Goal: Information Seeking & Learning: Learn about a topic

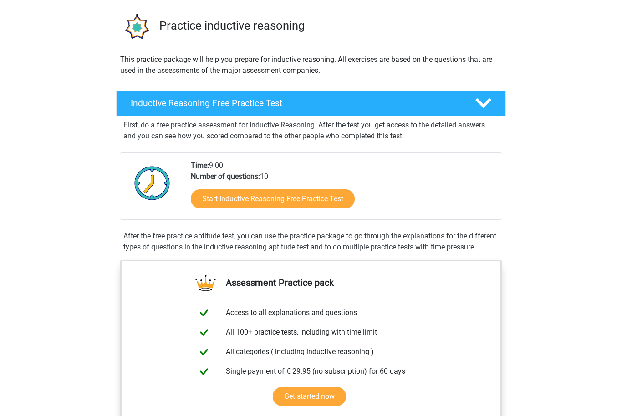
scroll to position [57, 0]
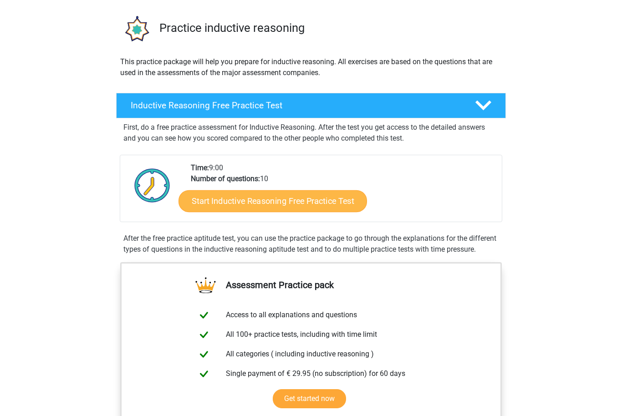
click at [289, 210] on link "Start Inductive Reasoning Free Practice Test" at bounding box center [273, 201] width 189 height 22
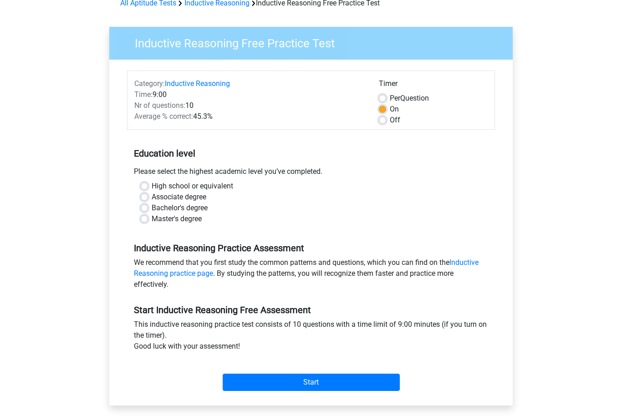
scroll to position [48, 0]
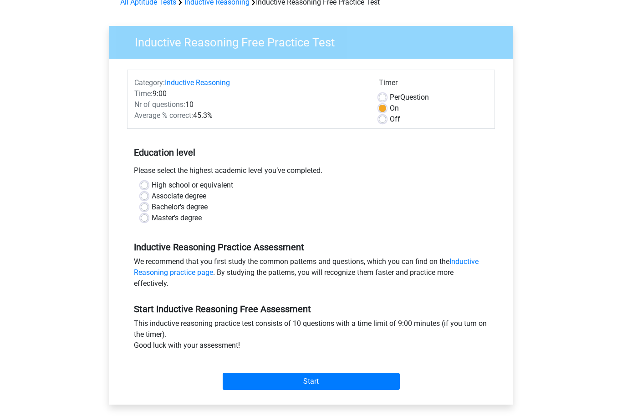
click at [152, 207] on label "Bachelor's degree" at bounding box center [180, 207] width 56 height 11
click at [146, 207] on input "Bachelor's degree" at bounding box center [144, 206] width 7 height 9
radio input "true"
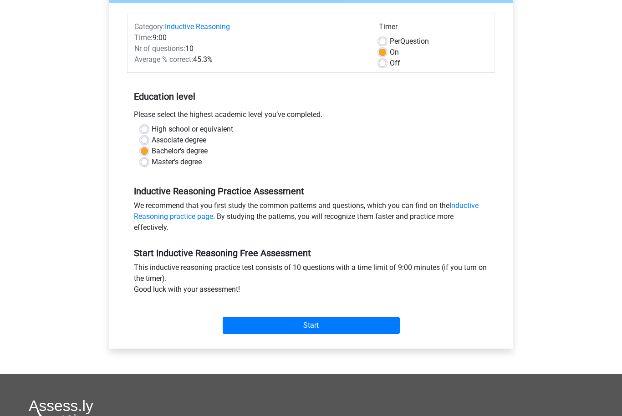
scroll to position [105, 0]
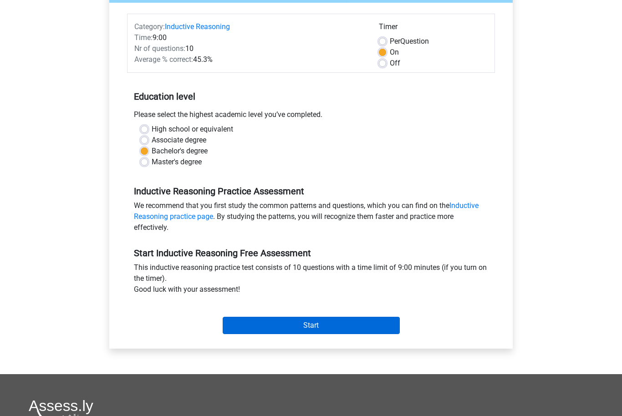
click at [272, 328] on input "Start" at bounding box center [311, 325] width 177 height 17
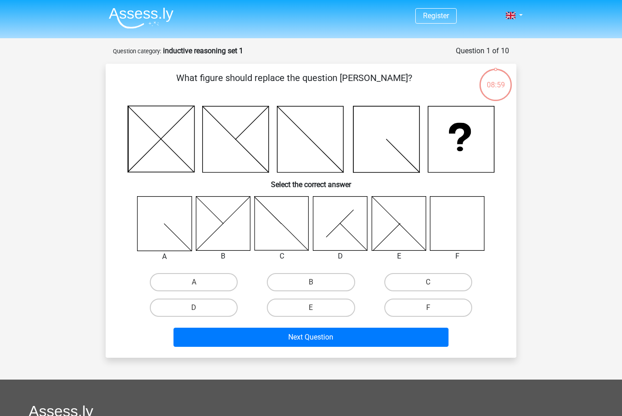
scroll to position [1, 0]
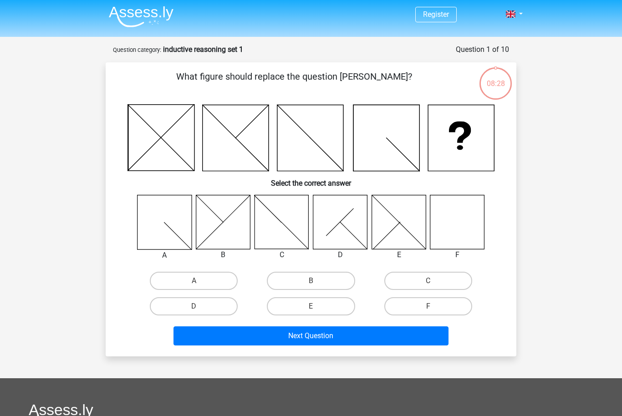
click at [205, 221] on icon at bounding box center [223, 222] width 54 height 54
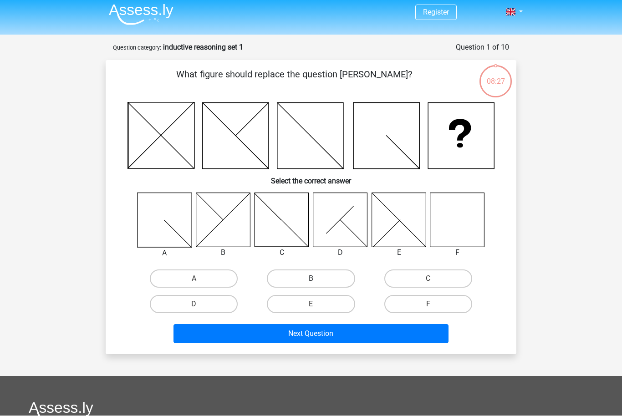
click at [302, 276] on label "B" at bounding box center [311, 279] width 88 height 18
click at [311, 279] on input "B" at bounding box center [314, 282] width 6 height 6
radio input "true"
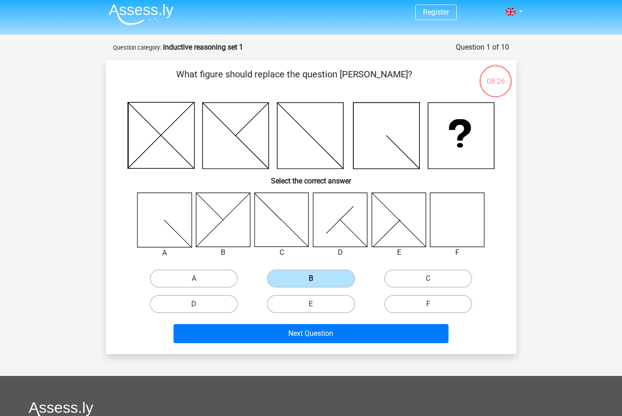
click at [302, 279] on label "B" at bounding box center [311, 279] width 88 height 18
click at [311, 279] on input "B" at bounding box center [314, 282] width 6 height 6
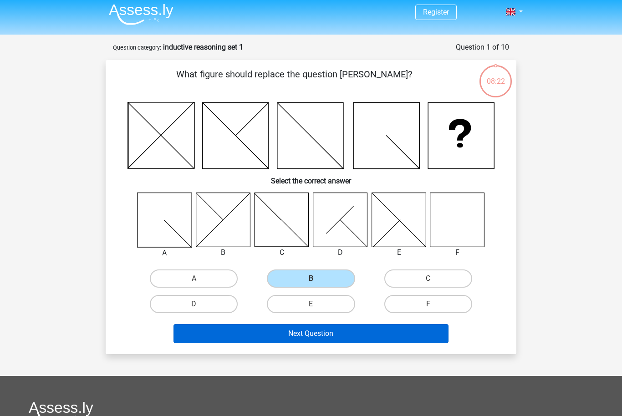
click at [293, 338] on button "Next Question" at bounding box center [312, 333] width 276 height 19
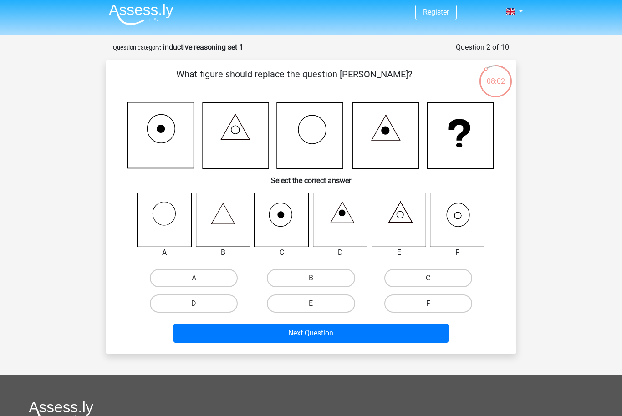
click at [421, 302] on label "F" at bounding box center [428, 304] width 88 height 18
click at [428, 304] on input "F" at bounding box center [431, 307] width 6 height 6
radio input "true"
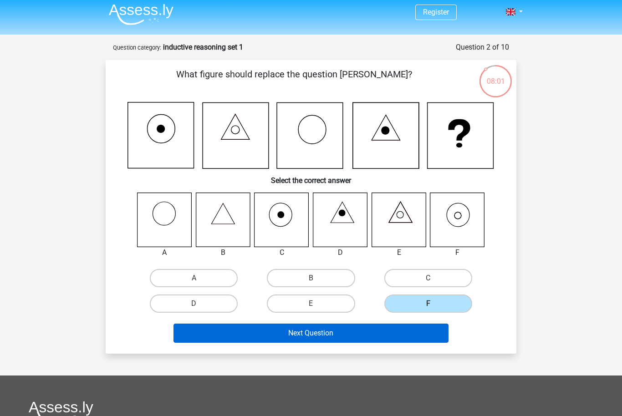
click at [353, 333] on button "Next Question" at bounding box center [312, 333] width 276 height 19
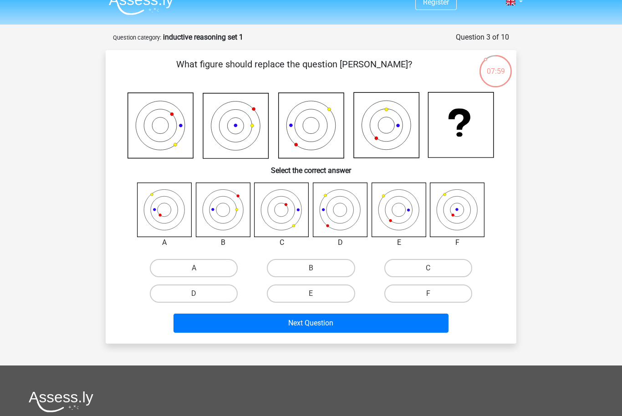
scroll to position [14, 0]
click at [389, 212] on icon at bounding box center [399, 210] width 54 height 54
click at [321, 297] on label "E" at bounding box center [311, 294] width 88 height 18
click at [317, 297] on input "E" at bounding box center [314, 297] width 6 height 6
radio input "true"
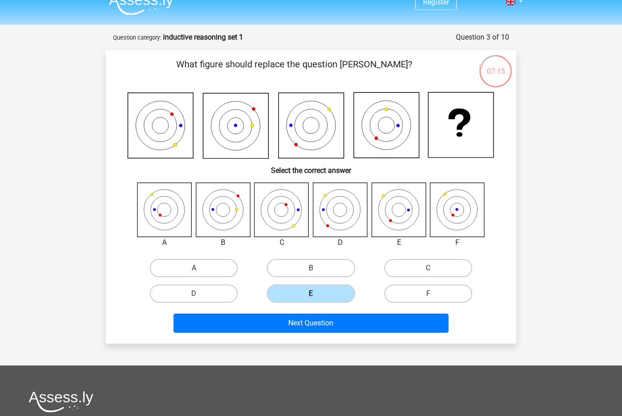
click at [319, 298] on label "E" at bounding box center [311, 294] width 88 height 18
click at [317, 298] on input "E" at bounding box center [314, 297] width 6 height 6
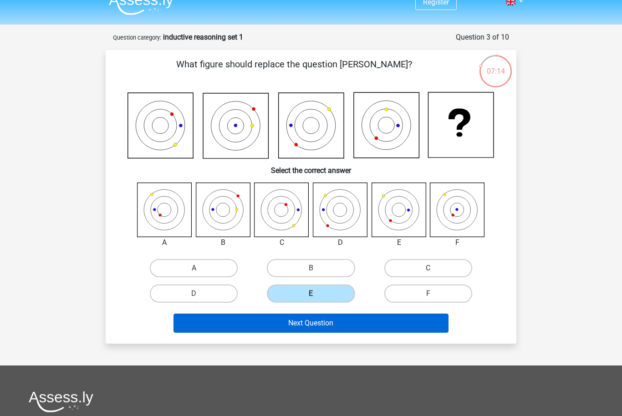
click at [315, 324] on button "Next Question" at bounding box center [312, 323] width 276 height 19
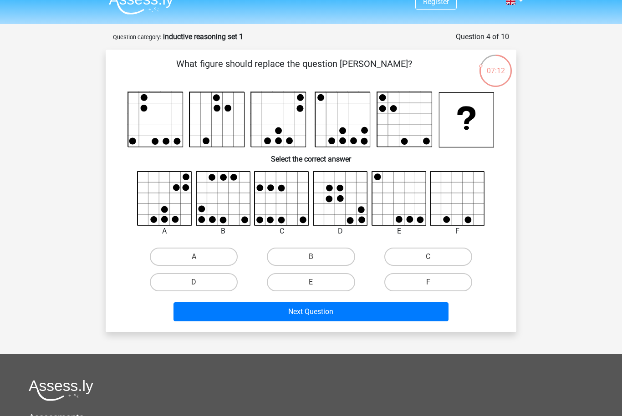
scroll to position [0, 0]
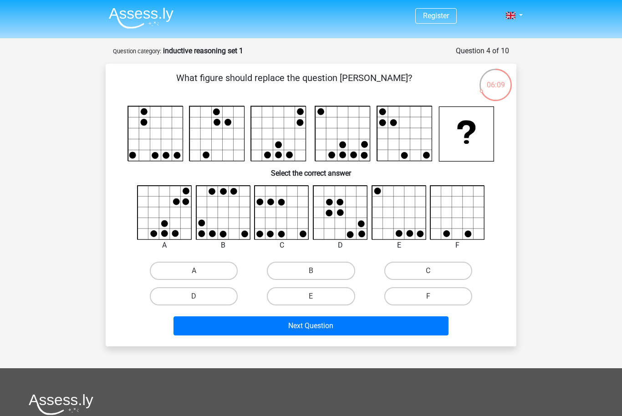
click at [465, 199] on icon at bounding box center [458, 213] width 54 height 54
click at [431, 296] on label "F" at bounding box center [428, 296] width 88 height 18
click at [431, 297] on input "F" at bounding box center [431, 300] width 6 height 6
radio input "true"
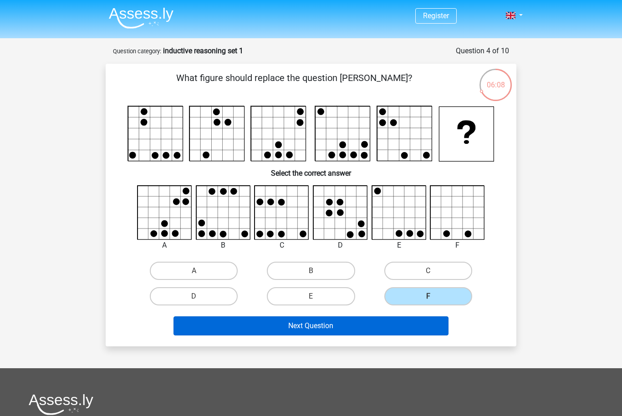
click at [415, 319] on button "Next Question" at bounding box center [312, 326] width 276 height 19
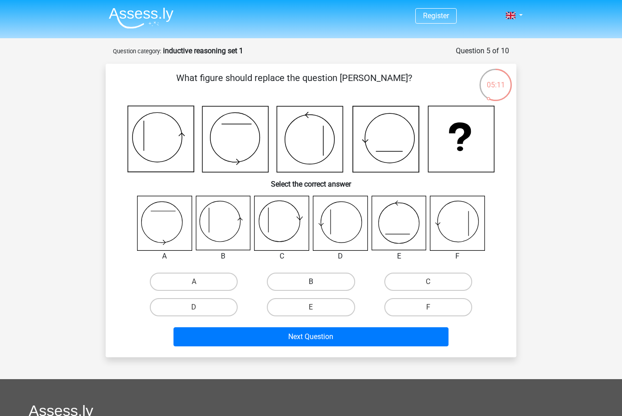
click at [314, 278] on label "B" at bounding box center [311, 282] width 88 height 18
click at [314, 282] on input "B" at bounding box center [314, 285] width 6 height 6
radio input "true"
click at [333, 284] on label "B" at bounding box center [311, 282] width 88 height 18
click at [317, 284] on input "B" at bounding box center [314, 285] width 6 height 6
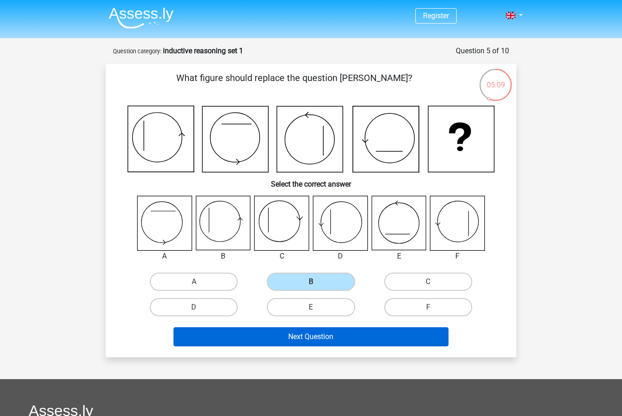
click at [371, 336] on button "Next Question" at bounding box center [312, 337] width 276 height 19
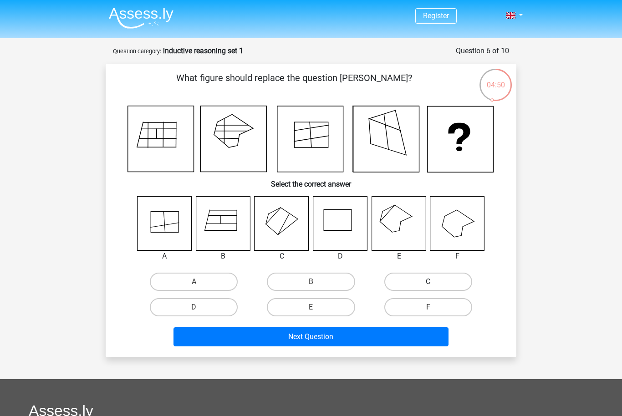
click at [422, 280] on label "C" at bounding box center [428, 282] width 88 height 18
click at [428, 282] on input "C" at bounding box center [431, 285] width 6 height 6
radio input "true"
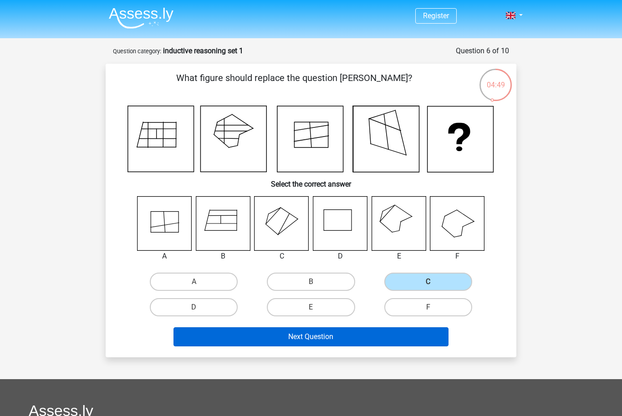
click at [379, 337] on button "Next Question" at bounding box center [312, 337] width 276 height 19
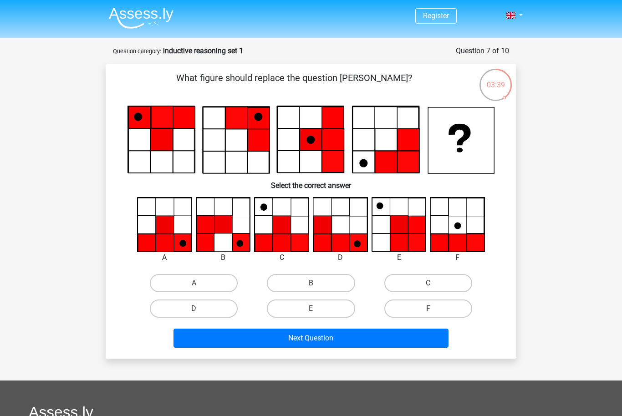
click at [160, 231] on icon at bounding box center [165, 225] width 18 height 18
click at [214, 280] on label "A" at bounding box center [194, 283] width 88 height 18
click at [200, 283] on input "A" at bounding box center [197, 286] width 6 height 6
radio input "true"
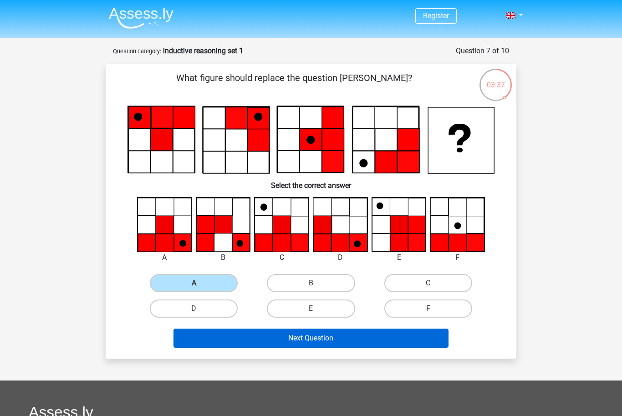
click at [289, 340] on button "Next Question" at bounding box center [312, 338] width 276 height 19
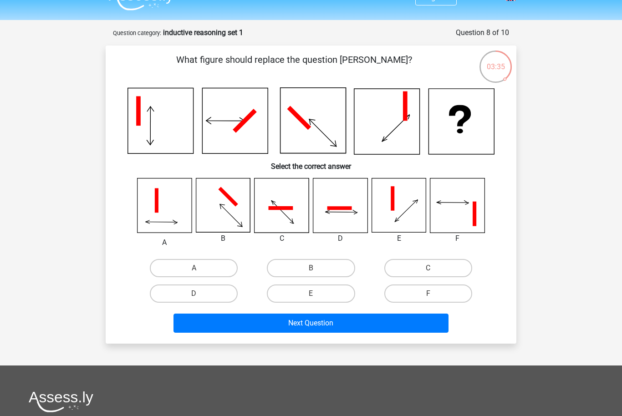
scroll to position [16, 0]
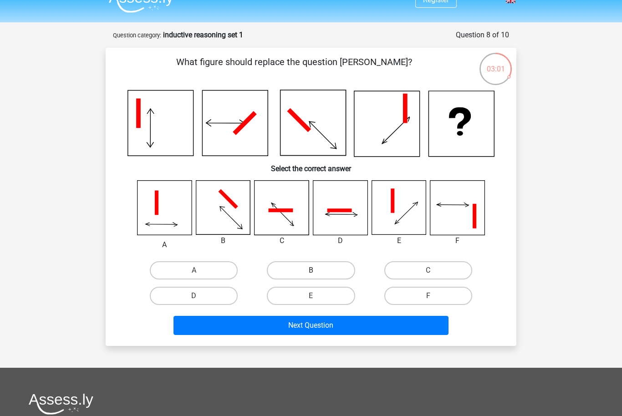
click at [320, 269] on label "B" at bounding box center [311, 270] width 88 height 18
click at [317, 271] on input "B" at bounding box center [314, 274] width 6 height 6
radio input "true"
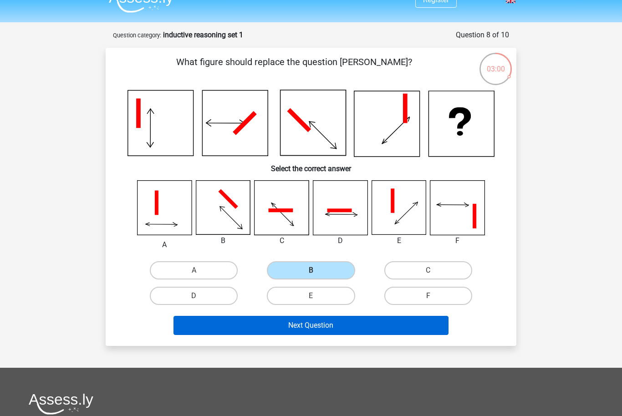
click at [317, 329] on button "Next Question" at bounding box center [312, 325] width 276 height 19
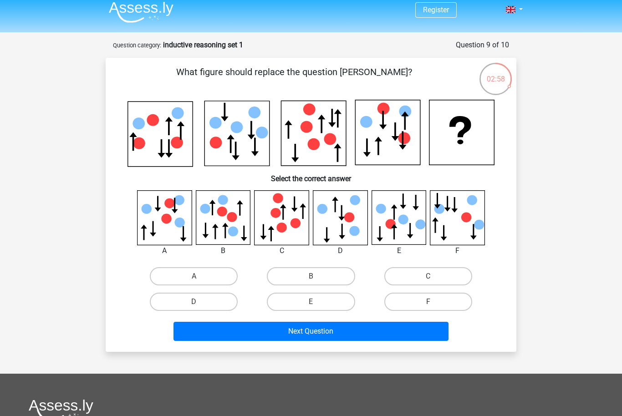
scroll to position [3, 0]
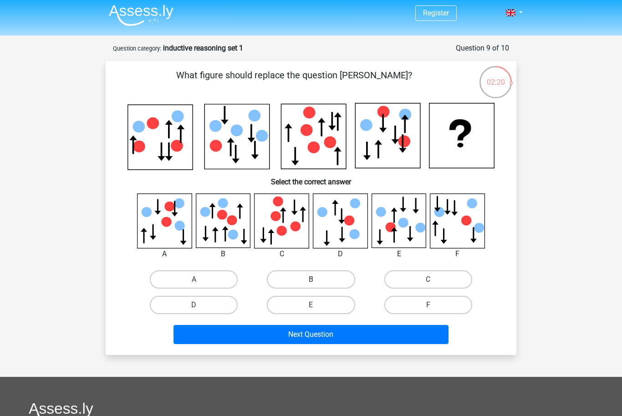
click at [332, 273] on label "B" at bounding box center [311, 280] width 88 height 18
click at [317, 280] on input "B" at bounding box center [314, 283] width 6 height 6
radio input "true"
click at [332, 283] on label "B" at bounding box center [311, 280] width 88 height 18
click at [317, 283] on input "B" at bounding box center [314, 283] width 6 height 6
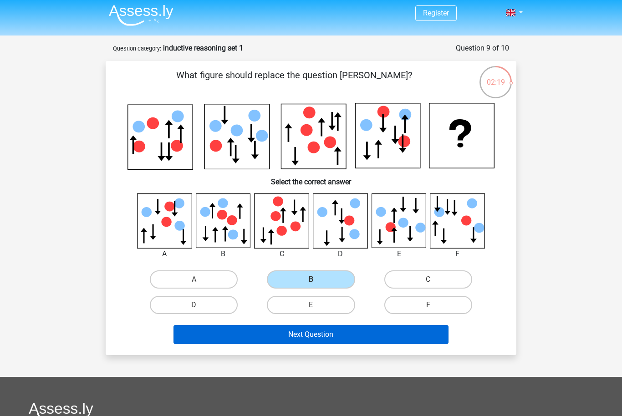
click at [338, 335] on button "Next Question" at bounding box center [312, 334] width 276 height 19
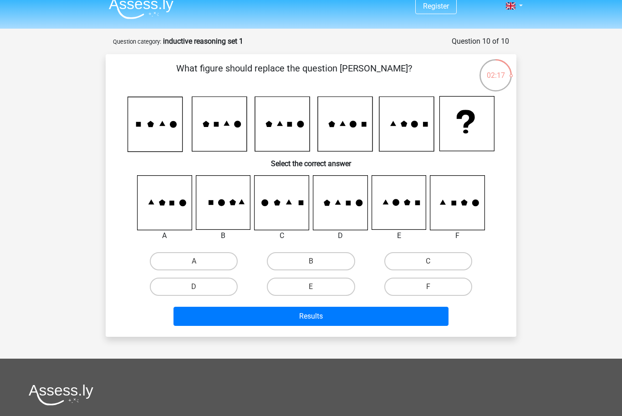
scroll to position [8, 0]
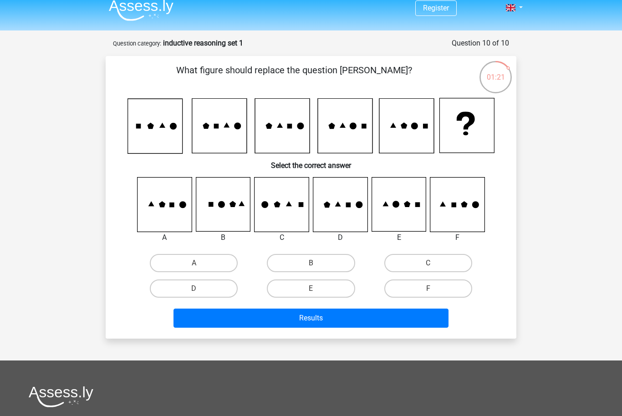
click at [398, 211] on icon at bounding box center [399, 205] width 54 height 54
click at [333, 284] on label "E" at bounding box center [311, 289] width 88 height 18
click at [317, 289] on input "E" at bounding box center [314, 292] width 6 height 6
radio input "true"
click at [335, 289] on label "E" at bounding box center [311, 289] width 88 height 18
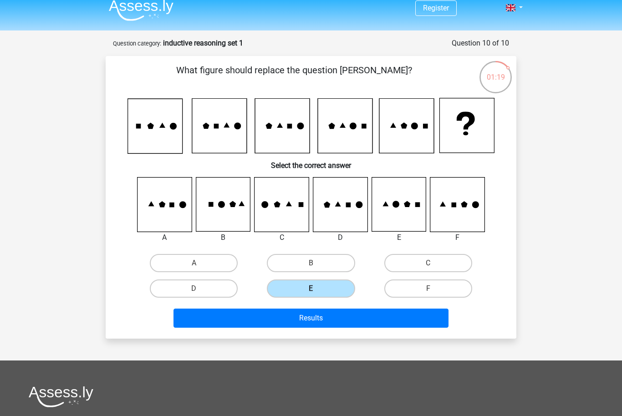
click at [317, 289] on input "E" at bounding box center [314, 292] width 6 height 6
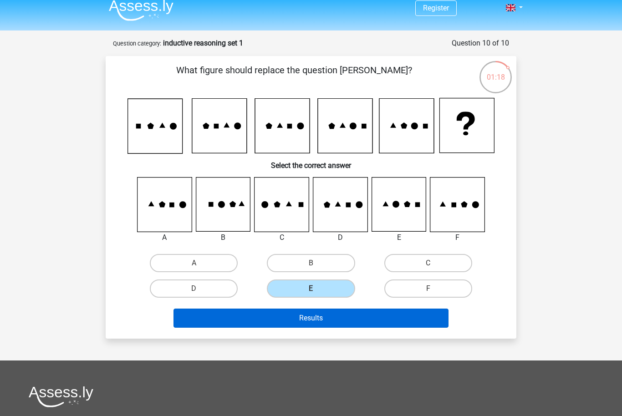
click at [349, 318] on button "Results" at bounding box center [312, 318] width 276 height 19
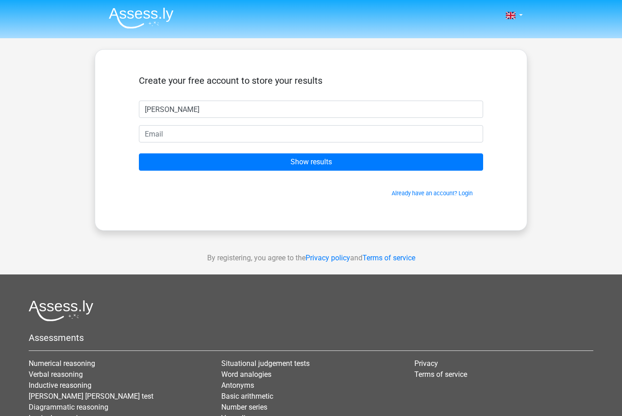
type input "[PERSON_NAME]"
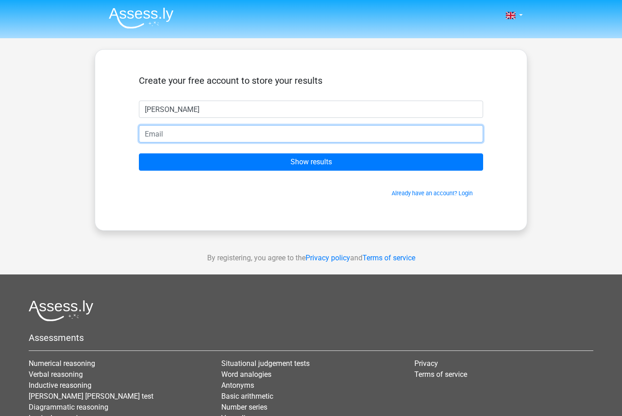
click at [349, 132] on input "email" at bounding box center [311, 133] width 344 height 17
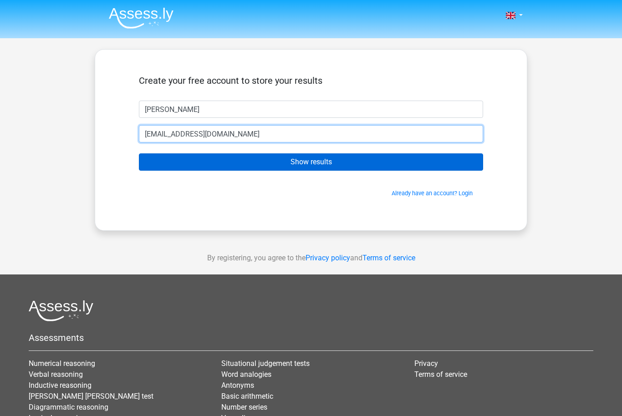
type input "armorelbird@gmail.com"
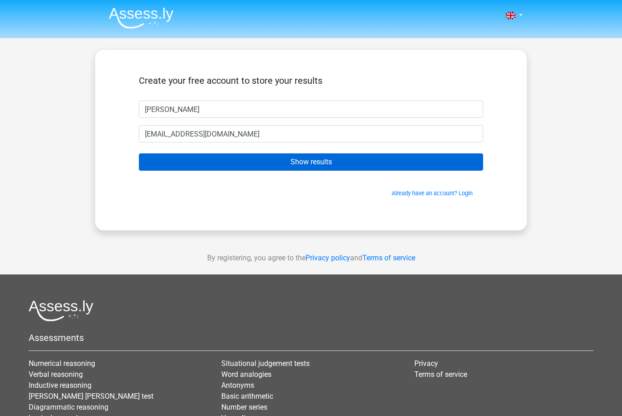
click at [359, 160] on input "Show results" at bounding box center [311, 162] width 344 height 17
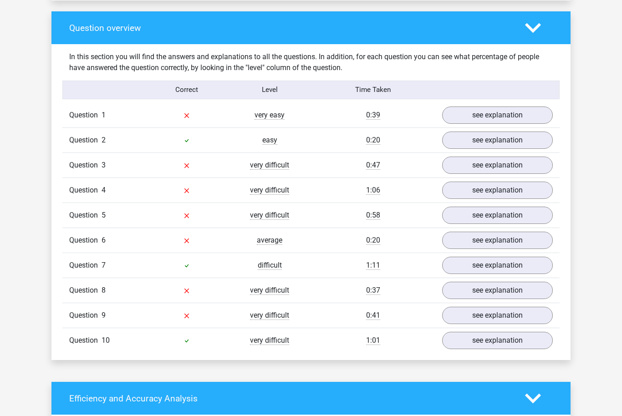
scroll to position [664, 0]
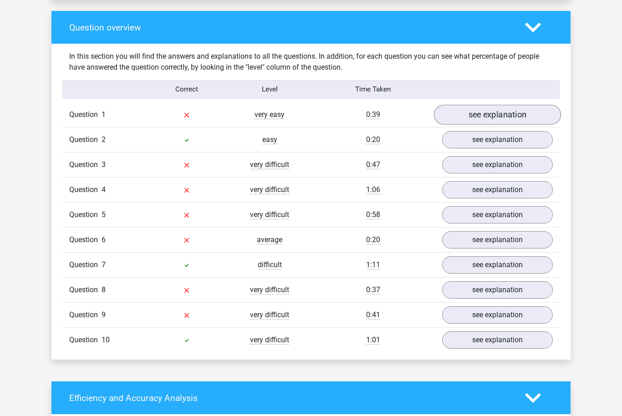
click at [537, 113] on link "see explanation" at bounding box center [497, 115] width 127 height 20
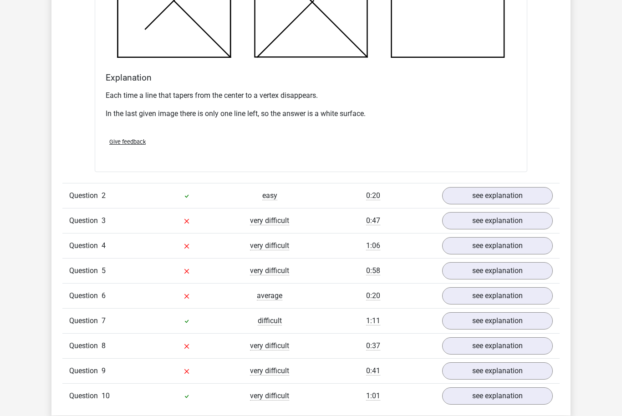
scroll to position [1124, 0]
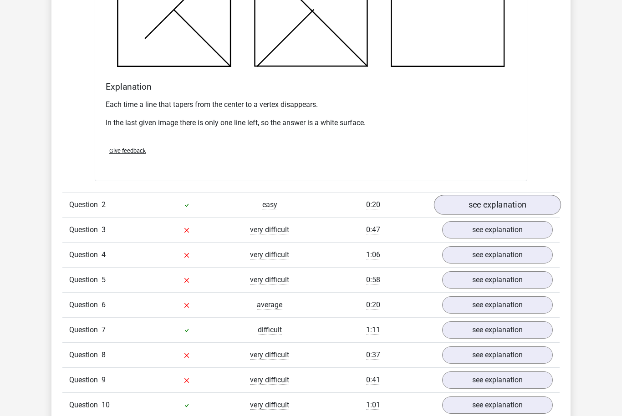
click at [503, 207] on link "see explanation" at bounding box center [497, 205] width 127 height 20
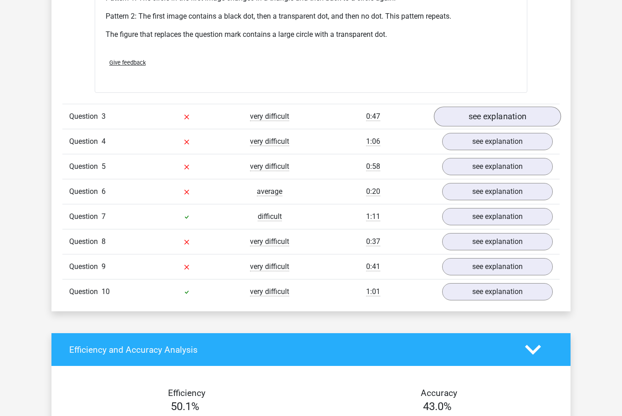
click at [532, 119] on link "see explanation" at bounding box center [497, 117] width 127 height 20
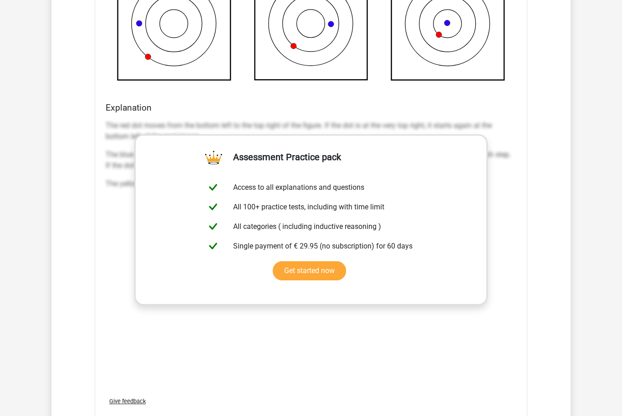
scroll to position [2230, 0]
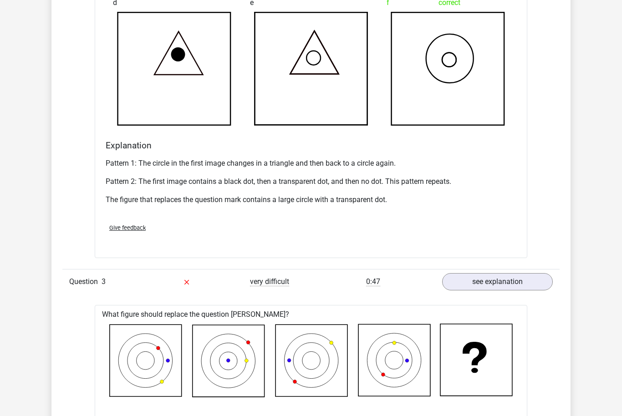
scroll to position [1617, 0]
click at [533, 284] on link "see explanation" at bounding box center [497, 282] width 127 height 20
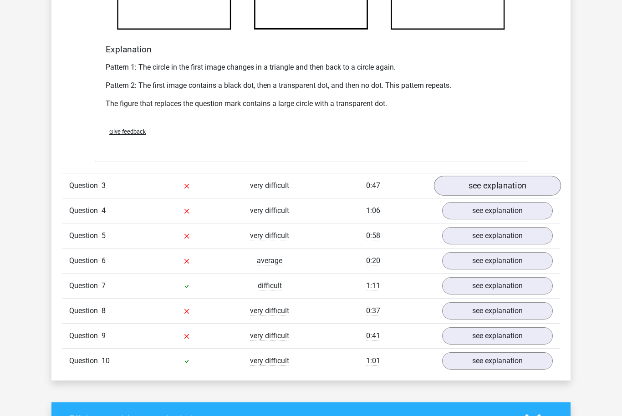
scroll to position [1720, 0]
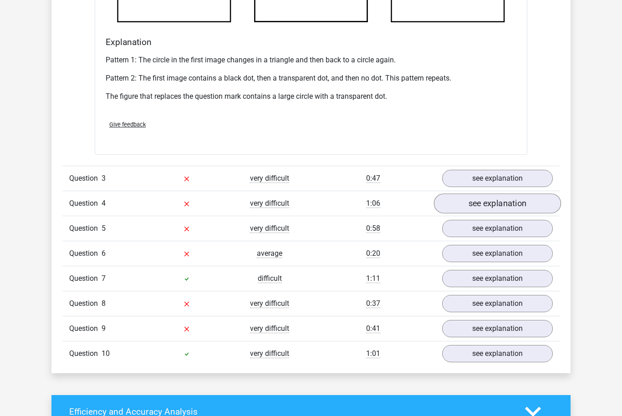
click at [525, 211] on link "see explanation" at bounding box center [497, 204] width 127 height 20
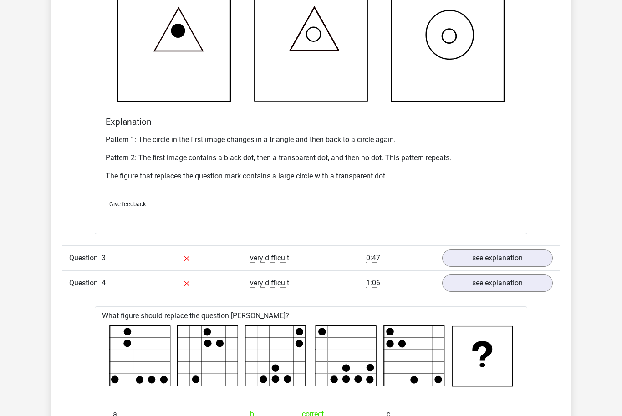
scroll to position [1640, 0]
click at [528, 255] on link "see explanation" at bounding box center [497, 258] width 127 height 20
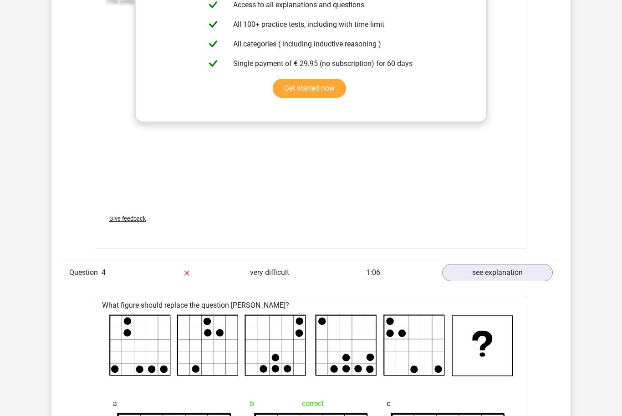
scroll to position [2418, 0]
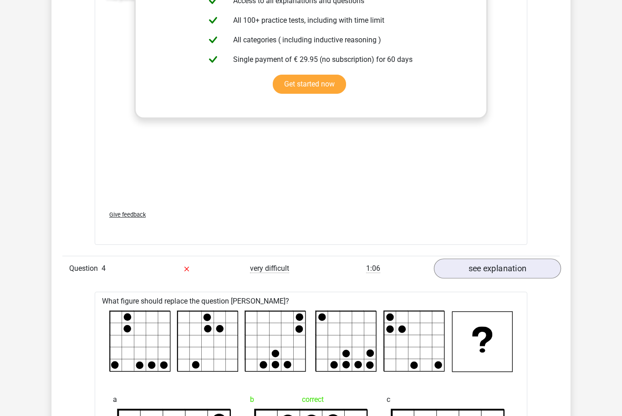
click at [536, 267] on link "see explanation" at bounding box center [497, 269] width 127 height 20
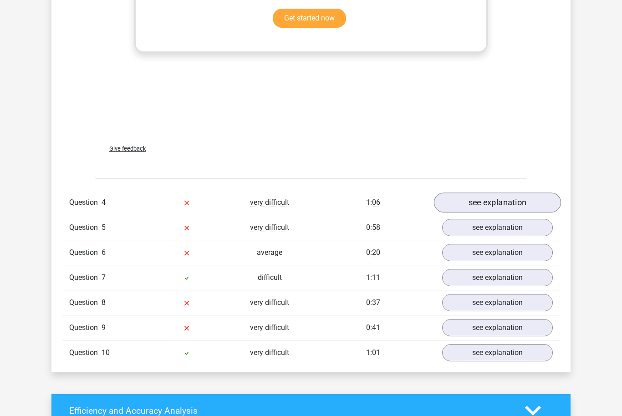
click at [544, 207] on link "see explanation" at bounding box center [497, 203] width 127 height 20
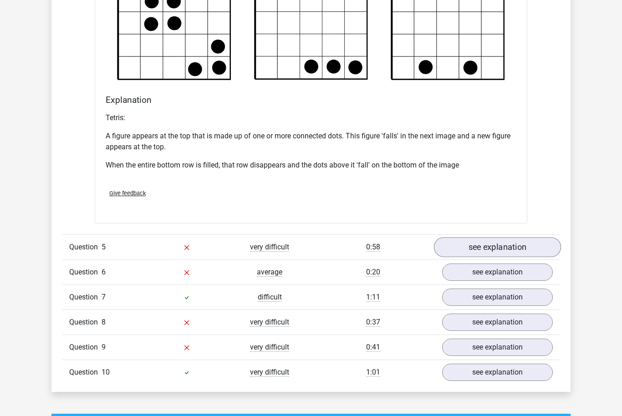
click at [536, 248] on link "see explanation" at bounding box center [497, 247] width 127 height 20
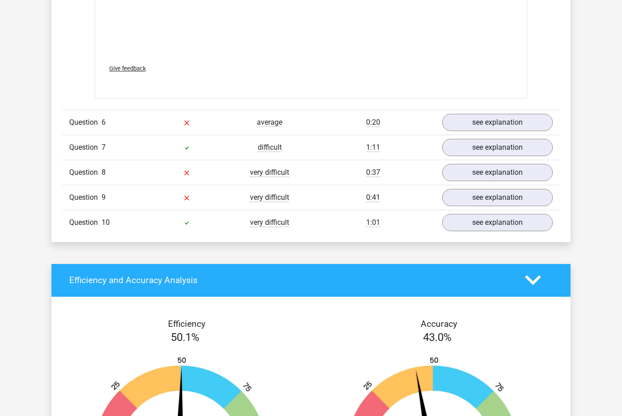
scroll to position [3916, 0]
